Goal: Information Seeking & Learning: Learn about a topic

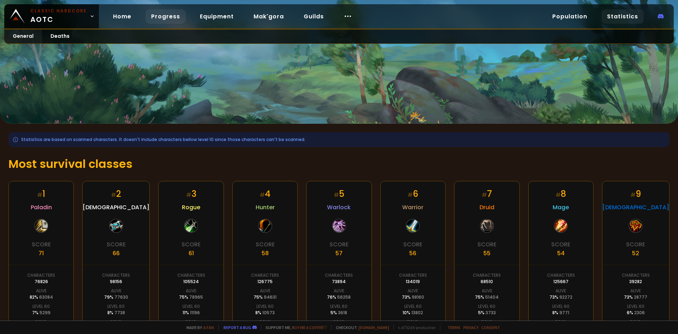
click at [163, 15] on link "Progress" at bounding box center [166, 16] width 40 height 14
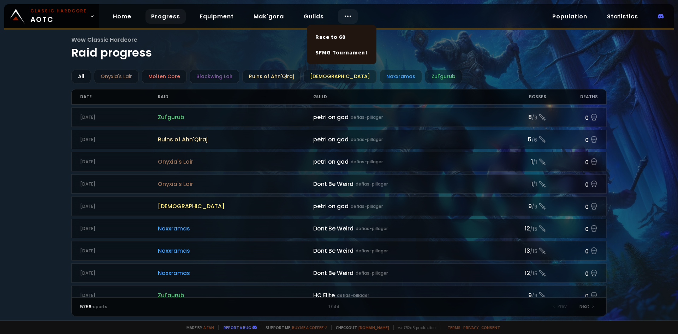
click at [348, 16] on icon at bounding box center [348, 16] width 8 height 8
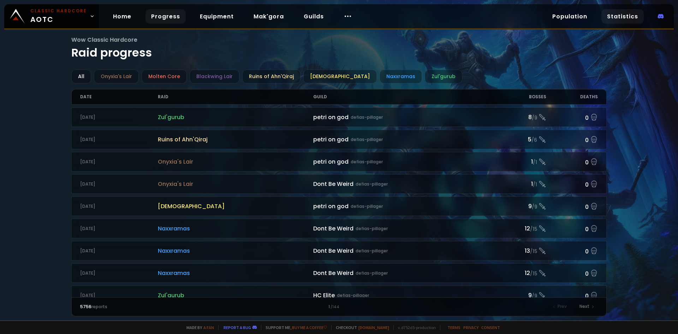
click at [616, 12] on link "Statistics" at bounding box center [623, 16] width 42 height 14
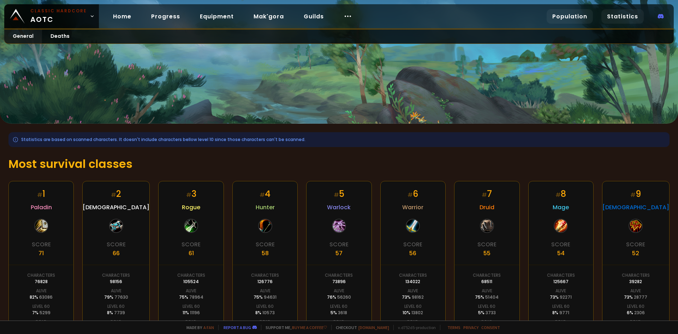
click at [584, 17] on link "Population" at bounding box center [570, 16] width 46 height 14
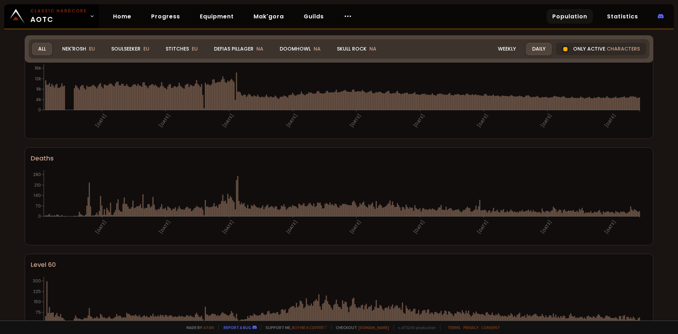
scroll to position [387, 0]
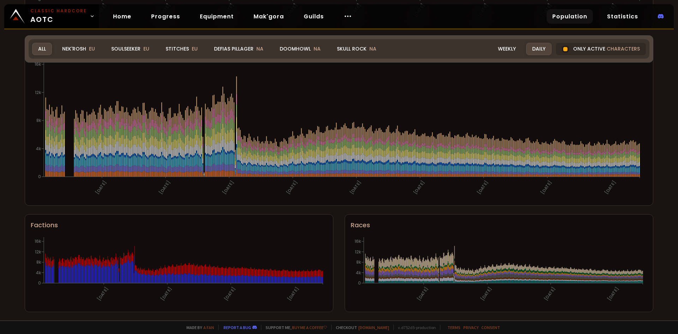
click at [663, 172] on div "World of Warcraft Classic Hardcode Population Realm All All Nek'Rosh EU Soulsee…" at bounding box center [339, 160] width 678 height 320
click at [655, 196] on div "World of Warcraft Classic Hardcode Population Realm All All Nek'Rosh EU Soulsee…" at bounding box center [339, 160] width 678 height 320
